Goal: Information Seeking & Learning: Learn about a topic

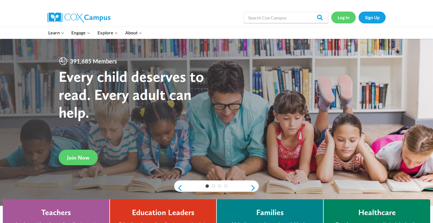
click at [350, 18] on link "Log In" at bounding box center [343, 18] width 25 height 12
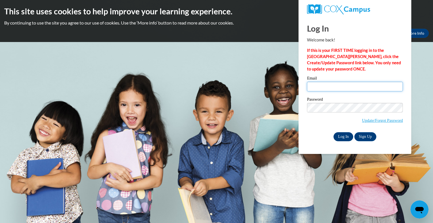
type input "tobrienflasch@kewaskumschools.org"
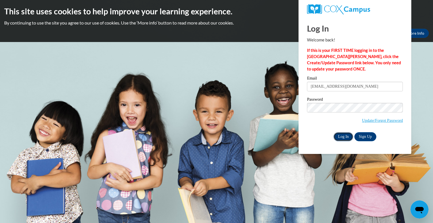
click at [338, 139] on input "Log In" at bounding box center [343, 136] width 20 height 9
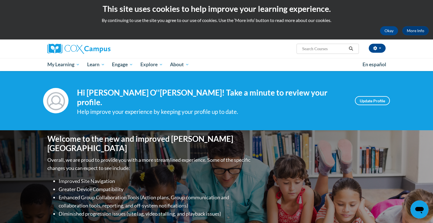
scroll to position [3, 0]
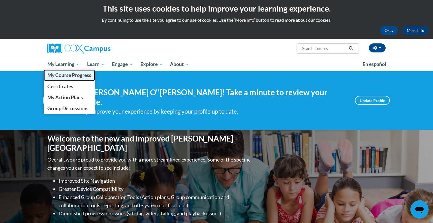
click at [72, 77] on span "My Course Progress" at bounding box center [69, 75] width 44 height 6
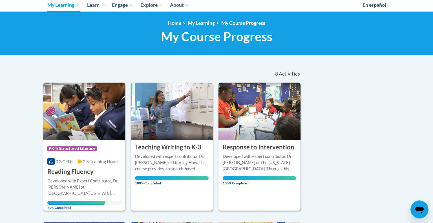
scroll to position [152, 0]
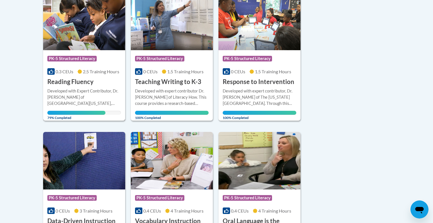
click at [68, 30] on img at bounding box center [84, 21] width 82 height 57
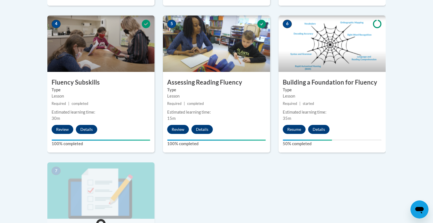
scroll to position [330, 0]
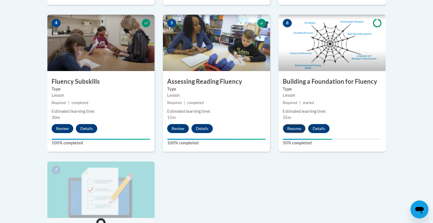
click at [299, 129] on button "Resume" at bounding box center [294, 128] width 23 height 9
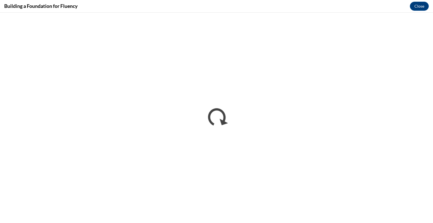
scroll to position [0, 0]
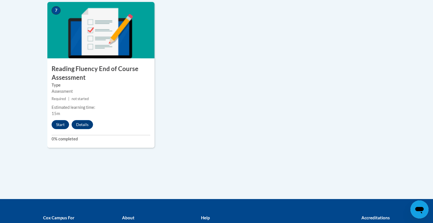
scroll to position [490, 0]
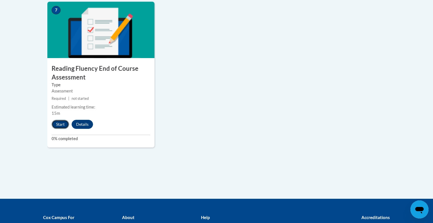
click at [60, 125] on button "Start" at bounding box center [60, 124] width 17 height 9
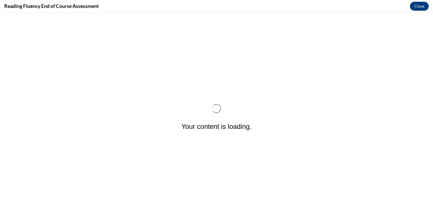
scroll to position [0, 0]
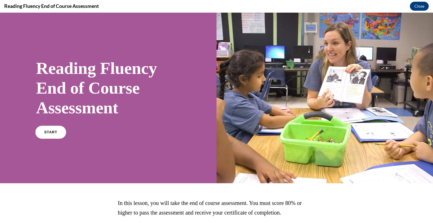
click at [52, 134] on span "START" at bounding box center [50, 132] width 13 height 4
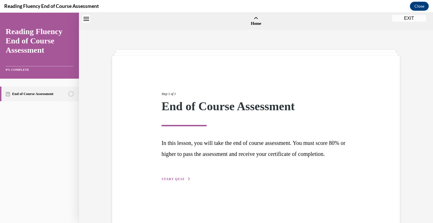
scroll to position [17, 0]
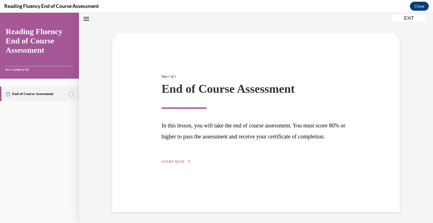
click at [169, 163] on span "START QUIZ" at bounding box center [172, 161] width 23 height 4
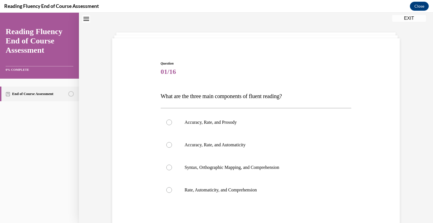
drag, startPoint x: 296, startPoint y: 94, endPoint x: 166, endPoint y: 101, distance: 130.1
click at [166, 101] on p "What are the three main components of fluent reading?" at bounding box center [256, 96] width 191 height 12
click at [156, 95] on div "Question 01/16 What are the three main components of fluent reading?  Accuracy,…" at bounding box center [256, 157] width 290 height 227
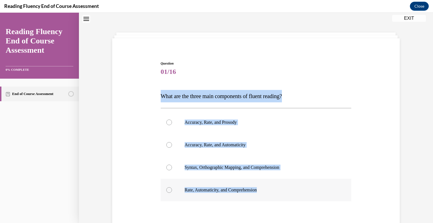
drag, startPoint x: 159, startPoint y: 93, endPoint x: 318, endPoint y: 192, distance: 187.5
click at [318, 192] on div "Question 01/16 What are the three main components of fluent reading?  Accuracy,…" at bounding box center [256, 161] width 194 height 219
copy div "What are the three main components of fluent reading?  Accuracy, Rate, and Pros…"
click at [169, 122] on div at bounding box center [169, 122] width 6 height 6
click at [169, 122] on input "Accuracy, Rate, and Prosody" at bounding box center [169, 122] width 6 height 6
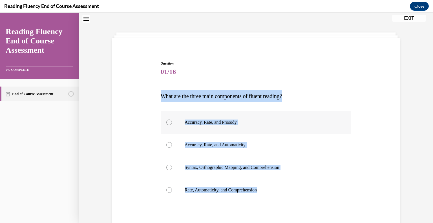
radio input "true"
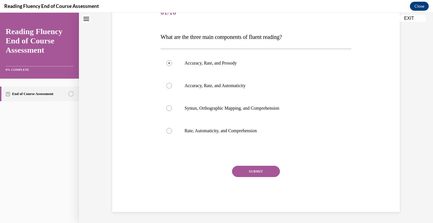
click at [255, 172] on button "SUBMIT" at bounding box center [256, 171] width 48 height 11
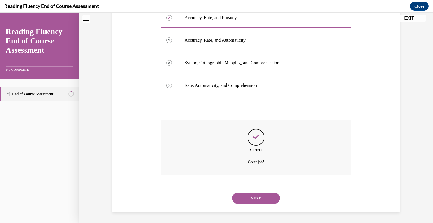
scroll to position [122, 0]
click at [260, 197] on button "NEXT" at bounding box center [256, 197] width 48 height 11
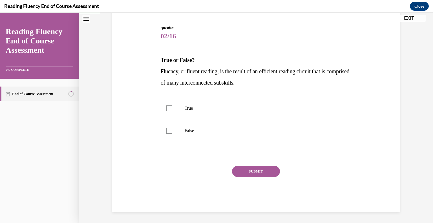
drag, startPoint x: 272, startPoint y: 80, endPoint x: 144, endPoint y: 68, distance: 128.8
click at [144, 68] on div "Question 02/16 True or False? Fluency, or fluent reading, is the result of an e…" at bounding box center [256, 109] width 290 height 203
copy span "Fluency, or fluent reading, is the result of an efficient reading circuit that …"
click at [168, 109] on div at bounding box center [169, 108] width 6 height 6
click at [168, 109] on input "True" at bounding box center [169, 108] width 6 height 6
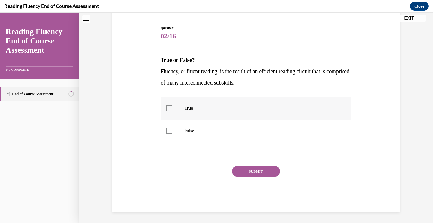
checkbox input "true"
click at [252, 174] on button "SUBMIT" at bounding box center [256, 171] width 48 height 11
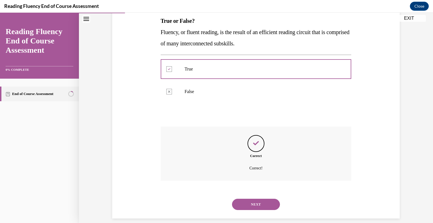
scroll to position [99, 0]
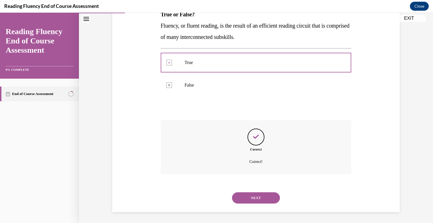
click at [254, 196] on button "NEXT" at bounding box center [256, 197] width 48 height 11
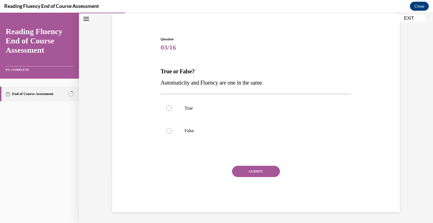
drag, startPoint x: 269, startPoint y: 83, endPoint x: 156, endPoint y: 68, distance: 114.0
click at [156, 68] on div "Question 03/16 True or False? Automaticity and Fluency are one in the same.  Tr…" at bounding box center [256, 116] width 290 height 192
drag, startPoint x: 158, startPoint y: 75, endPoint x: 191, endPoint y: 78, distance: 33.4
click at [192, 78] on div "Question 03/16 True or False? Automaticity and Fluency are one in the same.  Tr…" at bounding box center [256, 116] width 290 height 192
click at [169, 109] on div at bounding box center [169, 108] width 6 height 6
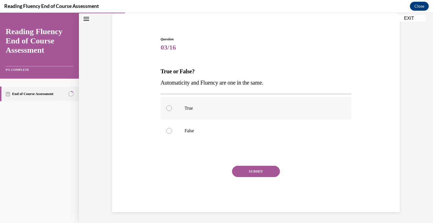
click at [169, 109] on input "True" at bounding box center [169, 108] width 6 height 6
radio input "true"
click at [257, 170] on button "SUBMIT" at bounding box center [256, 171] width 48 height 11
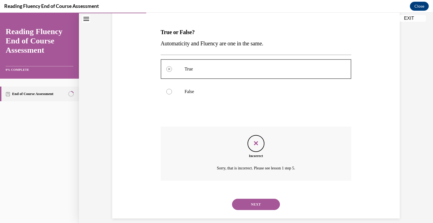
scroll to position [87, 0]
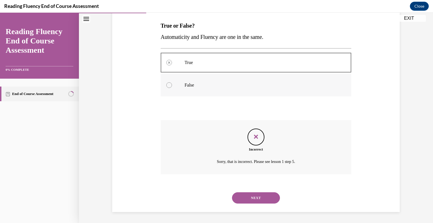
click at [172, 85] on div at bounding box center [169, 85] width 6 height 6
click at [262, 196] on button "NEXT" at bounding box center [256, 197] width 48 height 11
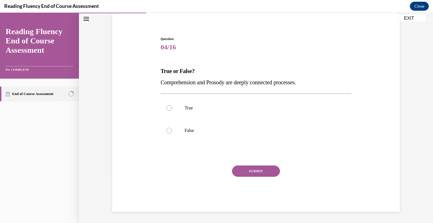
scroll to position [42, 0]
drag, startPoint x: 321, startPoint y: 77, endPoint x: 156, endPoint y: 69, distance: 165.1
click at [156, 69] on div "Question 04/16 True or False? Comprehension and Prosody are deeply connected pr…" at bounding box center [256, 116] width 290 height 192
copy div "True or False? Comprehension and Prosody are deeply connected processes."
drag, startPoint x: 167, startPoint y: 108, endPoint x: 202, endPoint y: 147, distance: 52.3
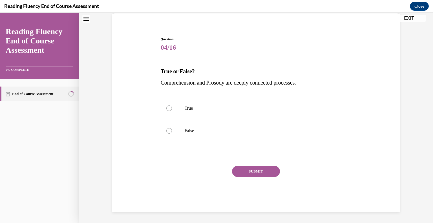
click at [167, 108] on div at bounding box center [169, 108] width 6 height 6
click at [167, 108] on input "True" at bounding box center [169, 108] width 6 height 6
radio input "true"
click at [260, 172] on button "SUBMIT" at bounding box center [256, 171] width 48 height 11
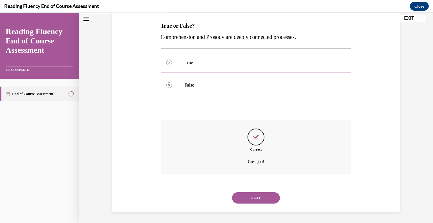
click at [255, 198] on button "NEXT" at bounding box center [256, 197] width 48 height 11
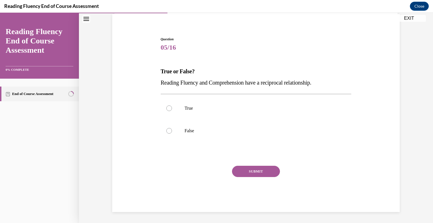
drag, startPoint x: 331, startPoint y: 82, endPoint x: 140, endPoint y: 67, distance: 191.7
click at [140, 67] on div "Question 05/16 True or False? Reading Fluency and Comprehension have a reciproc…" at bounding box center [256, 116] width 290 height 192
copy div "True or False? Reading Fluency and Comprehension have a reciprocal relationship."
drag, startPoint x: 166, startPoint y: 107, endPoint x: 195, endPoint y: 135, distance: 39.9
click at [166, 107] on div at bounding box center [169, 108] width 6 height 6
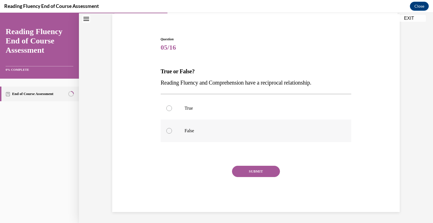
click at [166, 107] on input "True" at bounding box center [169, 108] width 6 height 6
radio input "true"
click at [260, 171] on button "SUBMIT" at bounding box center [256, 171] width 48 height 11
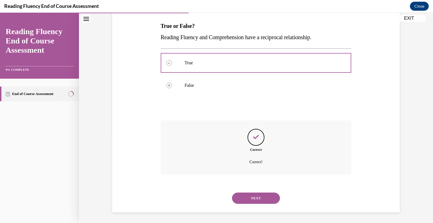
scroll to position [87, 0]
click at [258, 202] on button "NEXT" at bounding box center [256, 197] width 48 height 11
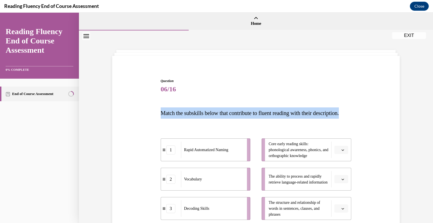
drag, startPoint x: 193, startPoint y: 124, endPoint x: 153, endPoint y: 105, distance: 44.9
click at [147, 103] on div "Question 06/16 Match the subskills below that contribute to fluent reading with…" at bounding box center [256, 190] width 290 height 258
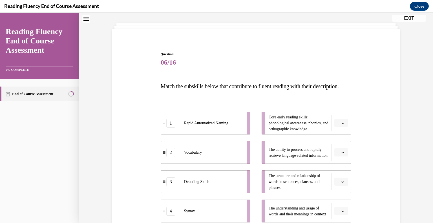
click at [393, 118] on div "Question 06/16 Match the subskills below that contribute to fluent reading with…" at bounding box center [256, 164] width 290 height 258
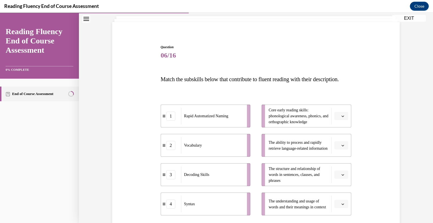
scroll to position [112, 0]
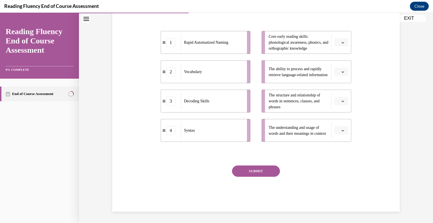
click at [339, 46] on button "button" at bounding box center [341, 42] width 14 height 8
click at [345, 46] on button "button" at bounding box center [341, 42] width 14 height 8
drag, startPoint x: 319, startPoint y: 56, endPoint x: 215, endPoint y: 41, distance: 105.1
click at [266, 43] on li "Core early reading skills: phonological awareness, phonics, and orthographic kn…" at bounding box center [307, 42] width 90 height 23
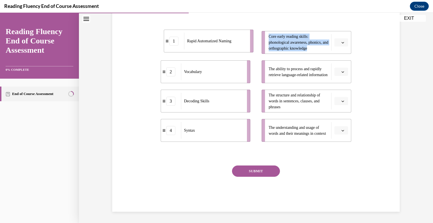
drag, startPoint x: 182, startPoint y: 45, endPoint x: 185, endPoint y: 43, distance: 3.7
click at [185, 43] on div "Rapid Automatized Naming" at bounding box center [215, 41] width 62 height 17
copy span "Core early reading skills: phonological awareness, phonics, and orthographic kn…"
click at [212, 46] on span "Rapid Automatized Naming" at bounding box center [205, 43] width 44 height 6
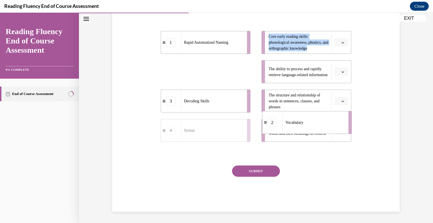
drag, startPoint x: 224, startPoint y: 83, endPoint x: 293, endPoint y: 101, distance: 71.1
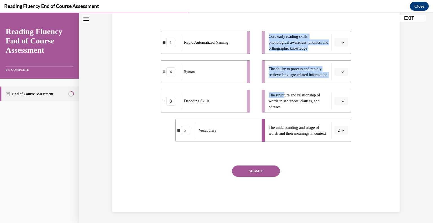
drag, startPoint x: 230, startPoint y: 67, endPoint x: 237, endPoint y: 78, distance: 13.4
click at [237, 78] on div "1 Rapid Automatized Naming 4 Syntax 3 Decoding Skills 2 Vocabulary Core early r…" at bounding box center [256, 81] width 191 height 122
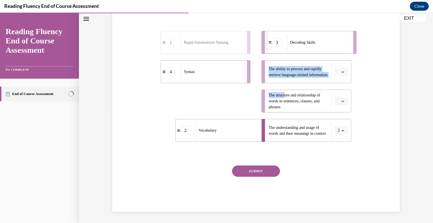
drag, startPoint x: 218, startPoint y: 108, endPoint x: 325, endPoint y: 48, distance: 121.6
click at [325, 48] on div "Decoding Skills" at bounding box center [318, 42] width 62 height 17
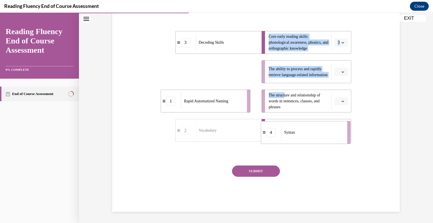
drag, startPoint x: 209, startPoint y: 72, endPoint x: 309, endPoint y: 131, distance: 116.0
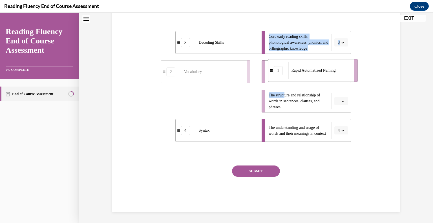
drag, startPoint x: 193, startPoint y: 108, endPoint x: 300, endPoint y: 77, distance: 110.9
click at [300, 72] on span "Rapid Automatized Naming" at bounding box center [313, 70] width 44 height 4
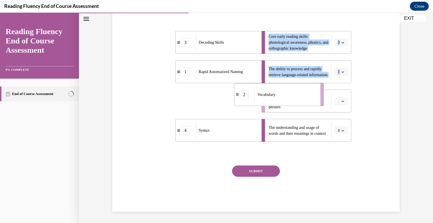
drag, startPoint x: 215, startPoint y: 114, endPoint x: 289, endPoint y: 107, distance: 73.6
click at [289, 103] on div "Vocabulary" at bounding box center [285, 94] width 62 height 17
click at [260, 177] on button "SUBMIT" at bounding box center [256, 170] width 48 height 11
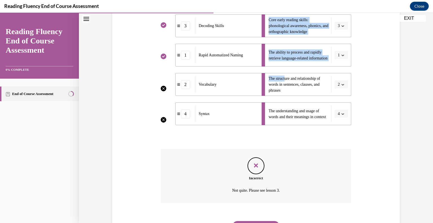
scroll to position [164, 0]
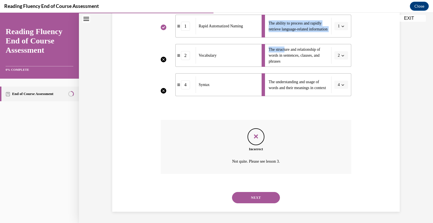
click at [260, 199] on button "NEXT" at bounding box center [256, 197] width 48 height 11
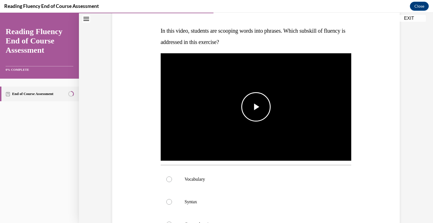
scroll to position [83, 0]
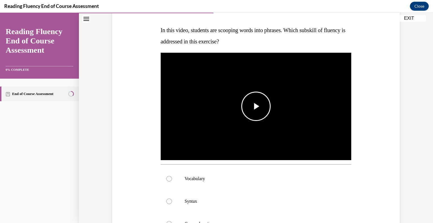
click at [256, 106] on span "Video player" at bounding box center [256, 106] width 0 height 0
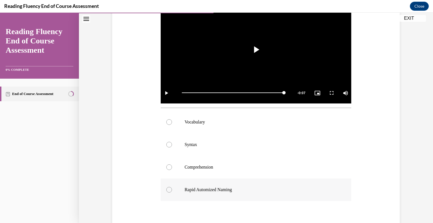
scroll to position [144, 0]
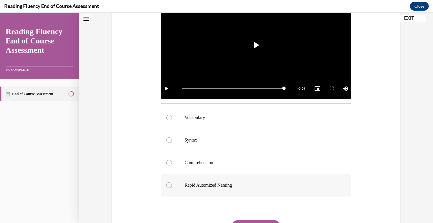
click at [169, 186] on div at bounding box center [169, 185] width 6 height 6
click at [169, 186] on input "Rapid Automized Naming" at bounding box center [169, 185] width 6 height 6
radio input "true"
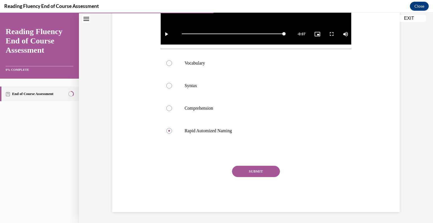
click at [249, 169] on button "SUBMIT" at bounding box center [256, 171] width 48 height 11
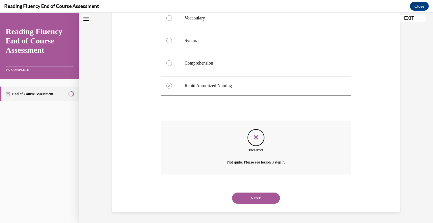
scroll to position [244, 0]
click at [256, 197] on button "NEXT" at bounding box center [256, 197] width 48 height 11
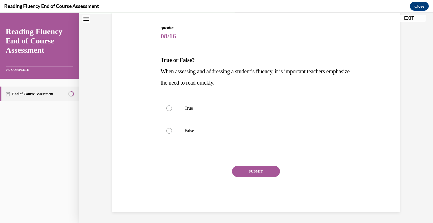
drag, startPoint x: 255, startPoint y: 83, endPoint x: 169, endPoint y: 60, distance: 89.5
click at [148, 55] on div "Question 08/16 True or False? When assessing and addressing a student’s fluency…" at bounding box center [256, 109] width 290 height 203
copy div "True or False? When assessing and addressing a student’s fluency, it is importa…"
drag, startPoint x: 168, startPoint y: 128, endPoint x: 182, endPoint y: 142, distance: 19.5
click at [168, 128] on div at bounding box center [169, 131] width 6 height 6
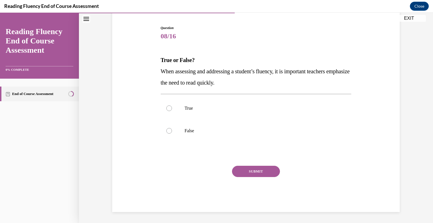
click at [168, 128] on input "False" at bounding box center [169, 131] width 6 height 6
radio input "true"
click at [249, 169] on button "SUBMIT" at bounding box center [256, 171] width 48 height 11
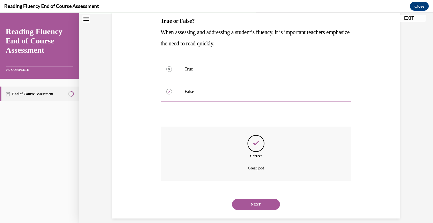
scroll to position [99, 0]
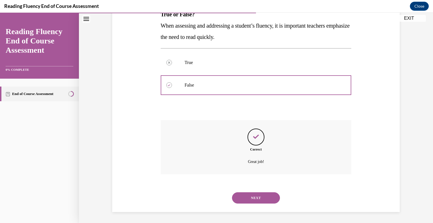
click at [264, 199] on button "NEXT" at bounding box center [256, 197] width 48 height 11
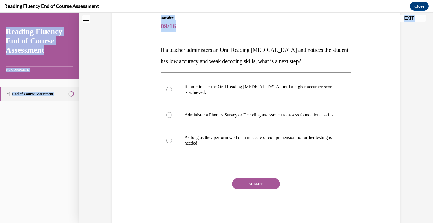
scroll to position [81, 0]
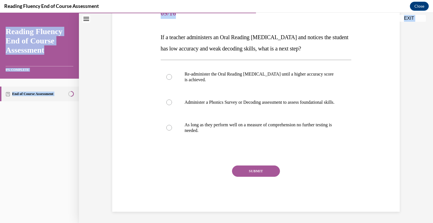
drag, startPoint x: 157, startPoint y: 110, endPoint x: 351, endPoint y: 184, distance: 207.5
click at [355, 223] on html "SKIP TO STEP Audio transcript EXIT Reading Fluency End of Course Assessment 0% …" at bounding box center [216, 118] width 433 height 210
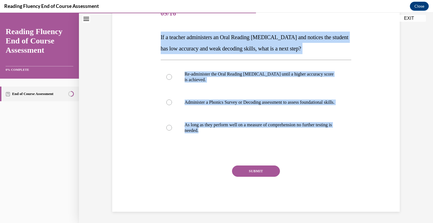
drag, startPoint x: 260, startPoint y: 134, endPoint x: 141, endPoint y: 20, distance: 164.4
click at [139, 24] on div "Question 09/16 If a teacher administers an Oral Reading Fluency assessment and …" at bounding box center [256, 99] width 290 height 226
copy div "If a teacher administers an Oral Reading Fluency assessment and notices the stu…"
drag, startPoint x: 167, startPoint y: 98, endPoint x: 174, endPoint y: 107, distance: 12.2
click at [167, 99] on div at bounding box center [169, 102] width 6 height 6
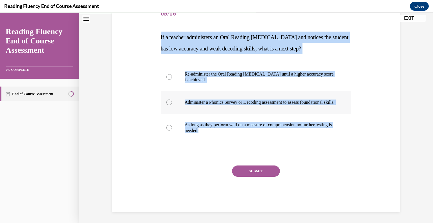
click at [167, 99] on input "Administer a Phonics Survey or Decoding assessment to assess foundational skill…" at bounding box center [169, 102] width 6 height 6
radio input "true"
click at [263, 171] on button "SUBMIT" at bounding box center [256, 170] width 48 height 11
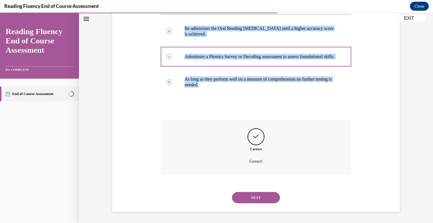
scroll to position [127, 0]
click at [265, 198] on button "NEXT" at bounding box center [256, 197] width 48 height 11
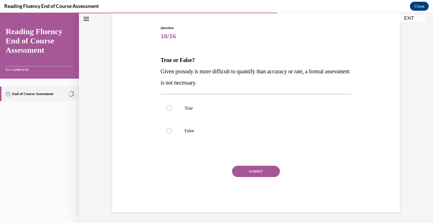
drag, startPoint x: 158, startPoint y: 57, endPoint x: 232, endPoint y: 85, distance: 78.6
click at [232, 86] on div "Question 10/16 True or False? Given prosody is more difficult to quantify than …" at bounding box center [256, 109] width 290 height 203
copy div "True or False? Given prosody is more difficult to quantify than accuracy or rat…"
click at [170, 128] on label "False" at bounding box center [256, 130] width 191 height 23
click at [170, 128] on input "False" at bounding box center [169, 131] width 6 height 6
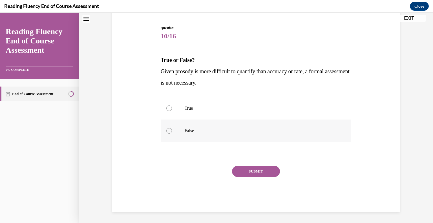
radio input "true"
click at [251, 173] on button "SUBMIT" at bounding box center [256, 171] width 48 height 11
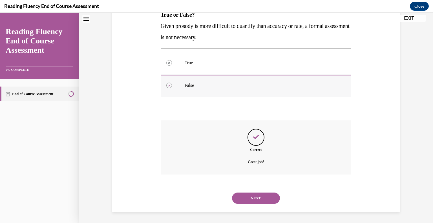
scroll to position [99, 0]
click at [258, 201] on button "NEXT" at bounding box center [256, 197] width 48 height 11
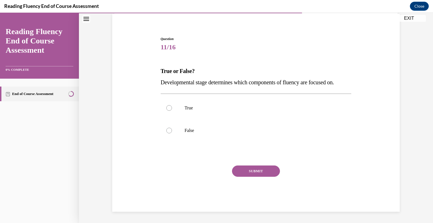
scroll to position [42, 0]
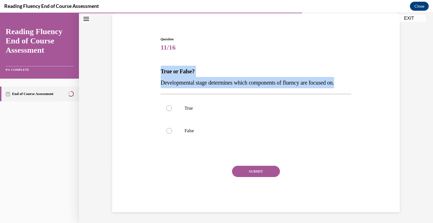
drag, startPoint x: 158, startPoint y: 67, endPoint x: 359, endPoint y: 84, distance: 201.6
click at [359, 84] on div "Question 11/16 True or False? Developmental stage determines which components o…" at bounding box center [256, 116] width 290 height 192
copy div "True or False? Developmental stage determines which components of fluency are f…"
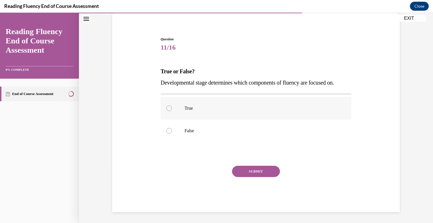
click at [168, 110] on label "True" at bounding box center [256, 108] width 191 height 23
click at [168, 110] on input "True" at bounding box center [169, 108] width 6 height 6
radio input "true"
click at [257, 172] on button "SUBMIT" at bounding box center [256, 171] width 48 height 11
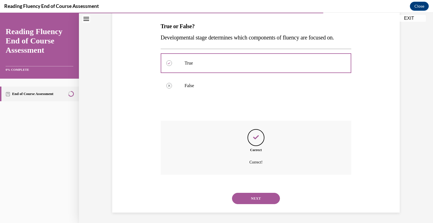
scroll to position [87, 0]
click at [260, 196] on button "NEXT" at bounding box center [256, 197] width 48 height 11
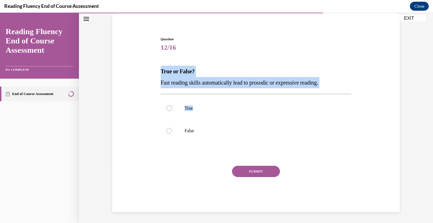
drag, startPoint x: 159, startPoint y: 68, endPoint x: 347, endPoint y: 90, distance: 189.2
click at [347, 90] on div "Question 12/16 True or False? Fast reading skills automatically lead to prosodi…" at bounding box center [256, 120] width 194 height 184
copy div "True or False? Fast reading skills automatically lead to prosodic or expressive…"
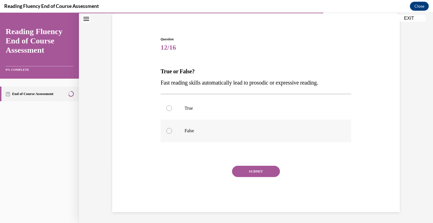
click at [172, 131] on label "False" at bounding box center [256, 130] width 191 height 23
click at [172, 131] on input "False" at bounding box center [169, 131] width 6 height 6
radio input "true"
click at [255, 170] on button "SUBMIT" at bounding box center [256, 171] width 48 height 11
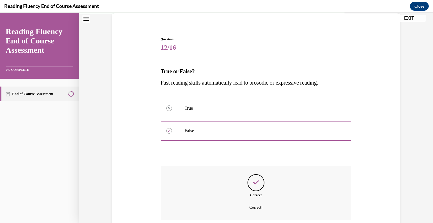
scroll to position [87, 0]
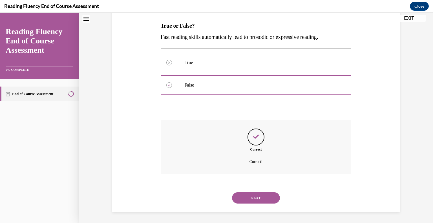
click at [264, 198] on button "NEXT" at bounding box center [256, 197] width 48 height 11
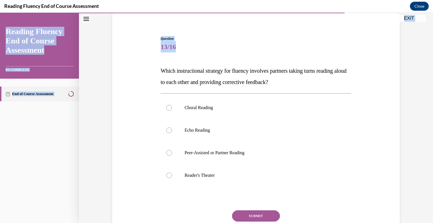
scroll to position [87, 0]
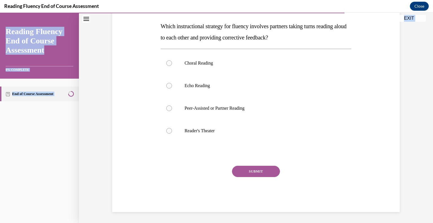
drag, startPoint x: 154, startPoint y: 109, endPoint x: 362, endPoint y: 223, distance: 236.8
click at [366, 223] on html "SKIP TO STEP Audio transcript EXIT Reading Fluency End of Course Assessment 0% …" at bounding box center [216, 118] width 433 height 210
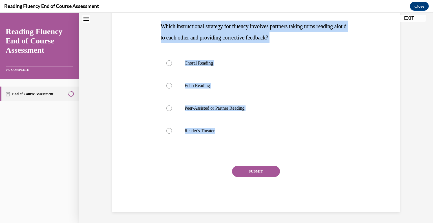
drag, startPoint x: 236, startPoint y: 132, endPoint x: 151, endPoint y: 30, distance: 132.1
click at [151, 30] on div "Question 13/16 Which instructional strategy for fluency involves partners takin…" at bounding box center [256, 93] width 290 height 237
click at [165, 108] on label "Peer-Assisted or Partner Reading" at bounding box center [256, 108] width 191 height 23
click at [166, 108] on input "Peer-Assisted or Partner Reading" at bounding box center [169, 108] width 6 height 6
radio input "true"
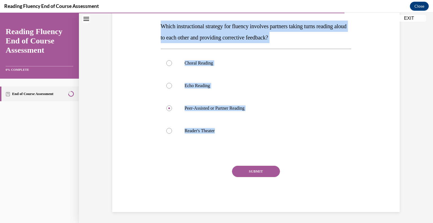
click at [243, 170] on button "SUBMIT" at bounding box center [256, 171] width 48 height 11
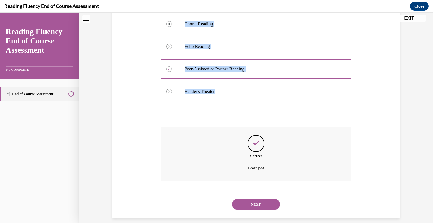
scroll to position [132, 0]
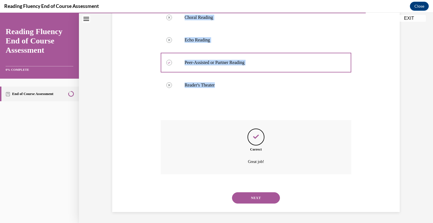
click at [260, 196] on button "NEXT" at bounding box center [256, 197] width 48 height 11
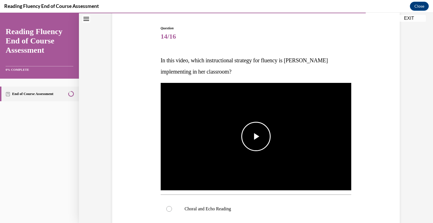
scroll to position [58, 0]
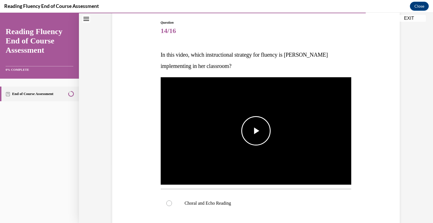
click at [256, 131] on span "Video player" at bounding box center [256, 131] width 0 height 0
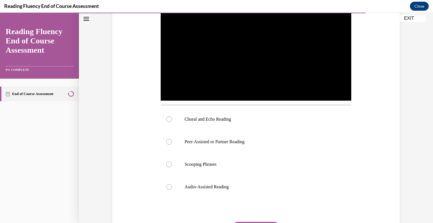
scroll to position [151, 0]
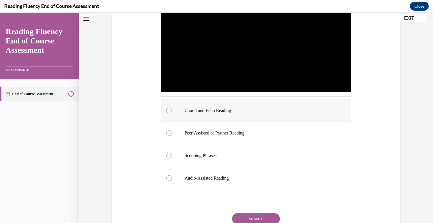
click at [169, 111] on div at bounding box center [169, 111] width 6 height 6
click at [169, 111] on input "Choral and Echo Reading" at bounding box center [169, 111] width 6 height 6
radio input "true"
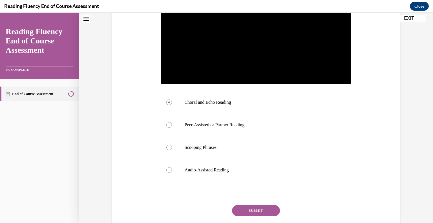
scroll to position [160, 0]
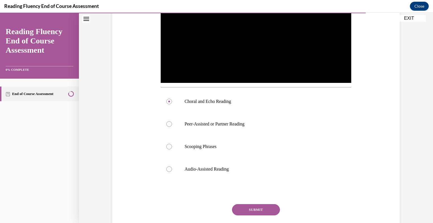
click at [255, 210] on button "SUBMIT" at bounding box center [256, 209] width 48 height 11
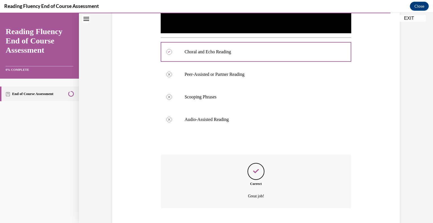
scroll to position [244, 0]
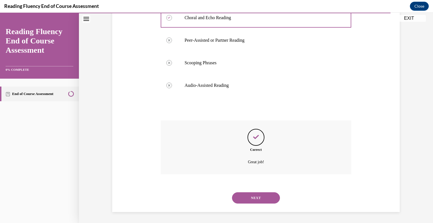
click at [246, 202] on button "NEXT" at bounding box center [256, 197] width 48 height 11
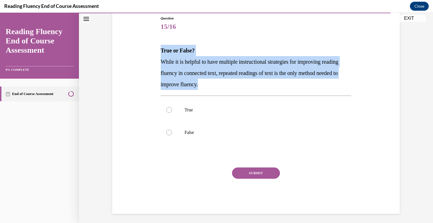
drag, startPoint x: 159, startPoint y: 46, endPoint x: 243, endPoint y: 83, distance: 91.9
click at [243, 83] on div "Question 15/16 True or False? While it is helpful to have multiple instructiona…" at bounding box center [256, 110] width 194 height 206
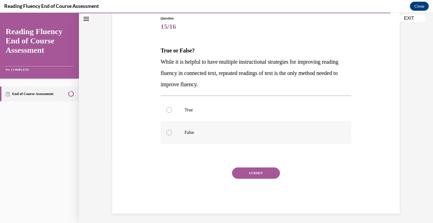
click at [170, 135] on label "False" at bounding box center [256, 132] width 191 height 23
click at [170, 135] on input "False" at bounding box center [169, 133] width 6 height 6
radio input "true"
click at [243, 174] on button "SUBMIT" at bounding box center [256, 172] width 48 height 11
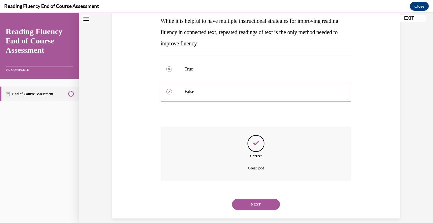
scroll to position [110, 0]
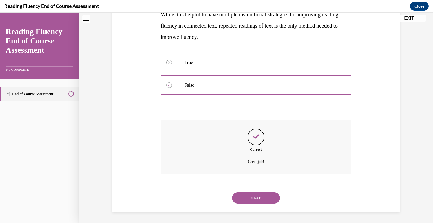
click at [258, 199] on button "NEXT" at bounding box center [256, 197] width 48 height 11
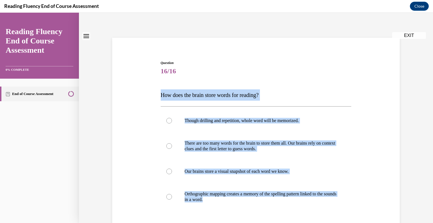
drag, startPoint x: 160, startPoint y: 112, endPoint x: 329, endPoint y: 212, distance: 195.4
click at [335, 217] on div "Question 16/16 How does the brain store words for reading? Though drilling and …" at bounding box center [256, 170] width 191 height 220
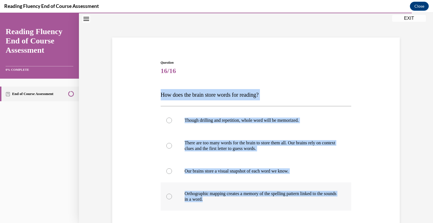
click at [169, 196] on div at bounding box center [169, 197] width 6 height 6
click at [169, 196] on input "Orthographic mapping creates a memory of the spelling pattern linked to the sou…" at bounding box center [169, 197] width 6 height 6
radio input "true"
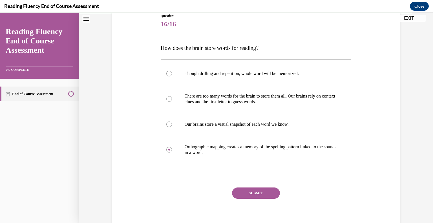
scroll to position [82, 0]
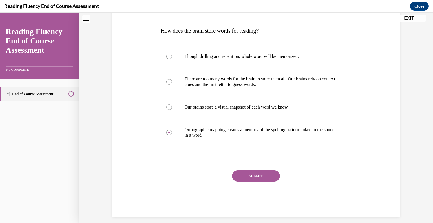
click at [264, 174] on button "SUBMIT" at bounding box center [256, 175] width 48 height 11
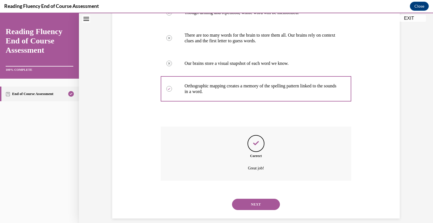
scroll to position [132, 0]
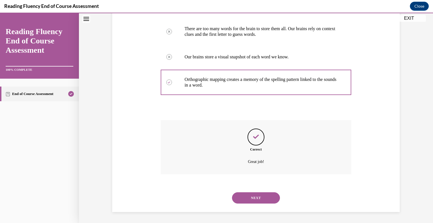
click at [257, 199] on button "NEXT" at bounding box center [256, 197] width 48 height 11
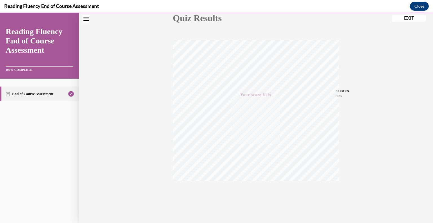
scroll to position [78, 0]
click at [409, 19] on button "EXIT" at bounding box center [409, 18] width 34 height 7
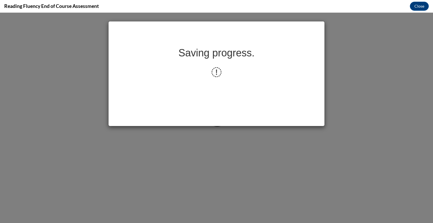
scroll to position [0, 0]
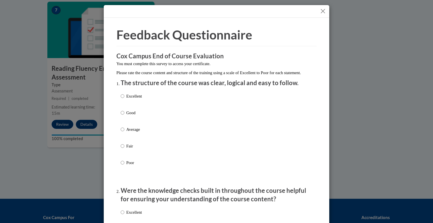
click at [321, 10] on button "Close" at bounding box center [322, 11] width 7 height 7
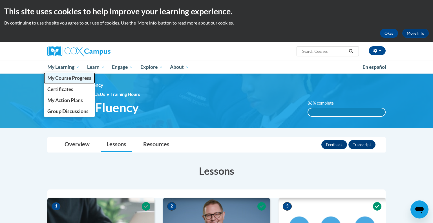
click at [72, 80] on span "My Course Progress" at bounding box center [69, 78] width 44 height 6
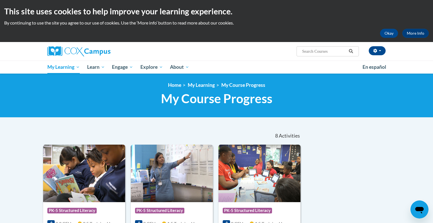
click at [315, 52] on input "Search..." at bounding box center [324, 51] width 45 height 7
type input "early literacy"
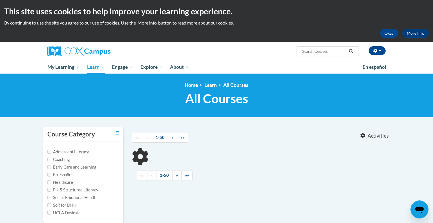
type input "early literacy"
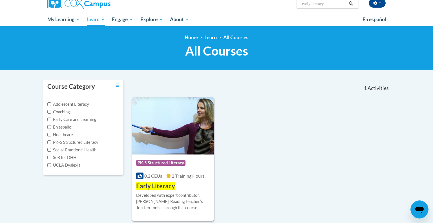
scroll to position [81, 0]
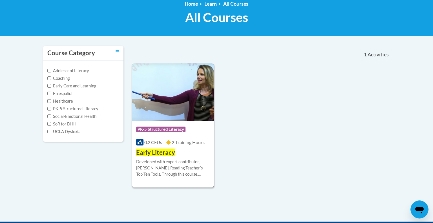
click at [165, 103] on img at bounding box center [173, 91] width 82 height 57
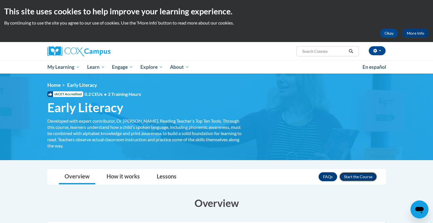
click at [357, 177] on button "Enroll" at bounding box center [357, 176] width 37 height 9
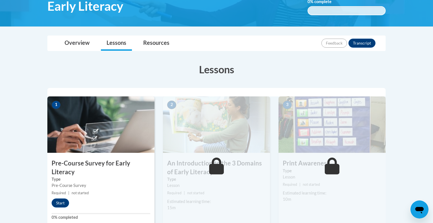
scroll to position [103, 0]
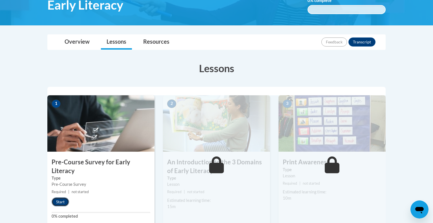
click at [55, 203] on button "Start" at bounding box center [60, 201] width 17 height 9
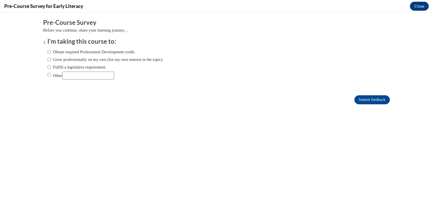
scroll to position [0, 0]
click at [46, 52] on ol "I'm taking this course to: Obtain required Professional Development credit. Gro…" at bounding box center [216, 62] width 347 height 51
click at [50, 52] on input "Obtain required Professional Development credit." at bounding box center [49, 52] width 4 height 6
radio input "true"
click at [372, 98] on input "Submit feedback" at bounding box center [372, 99] width 36 height 9
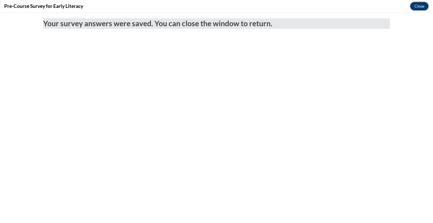
click at [423, 7] on button "Close" at bounding box center [419, 6] width 19 height 9
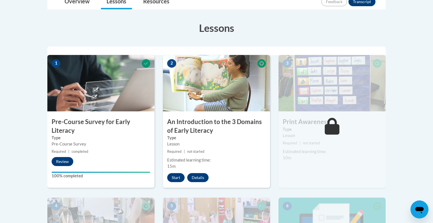
scroll to position [148, 0]
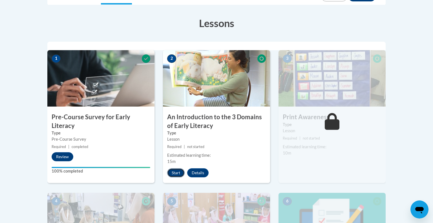
click at [170, 171] on button "Start" at bounding box center [175, 172] width 17 height 9
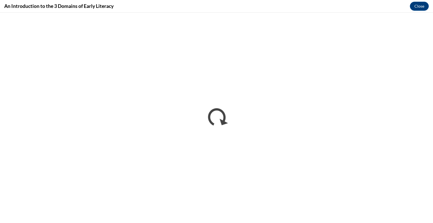
scroll to position [0, 0]
